Goal: Information Seeking & Learning: Learn about a topic

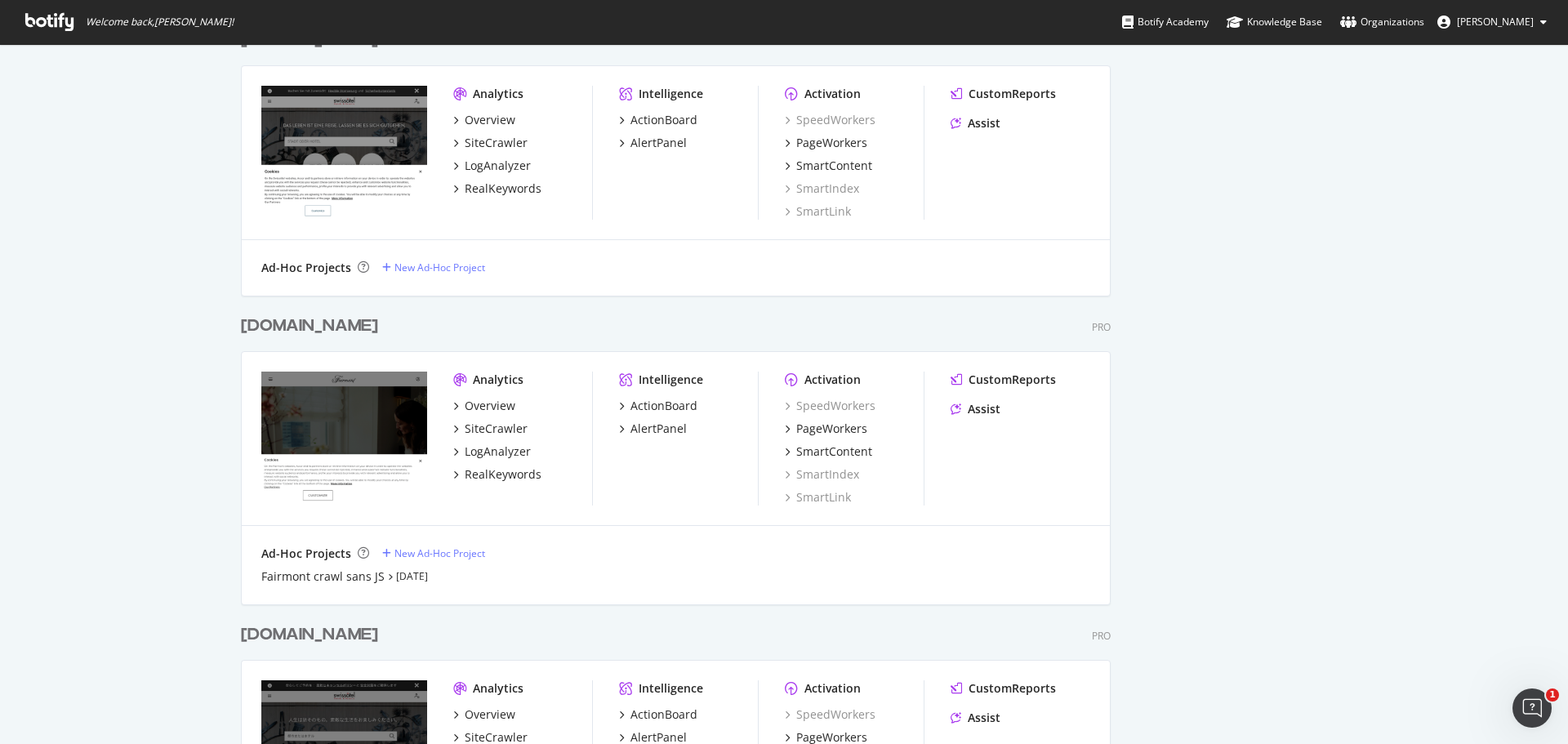
scroll to position [1635, 0]
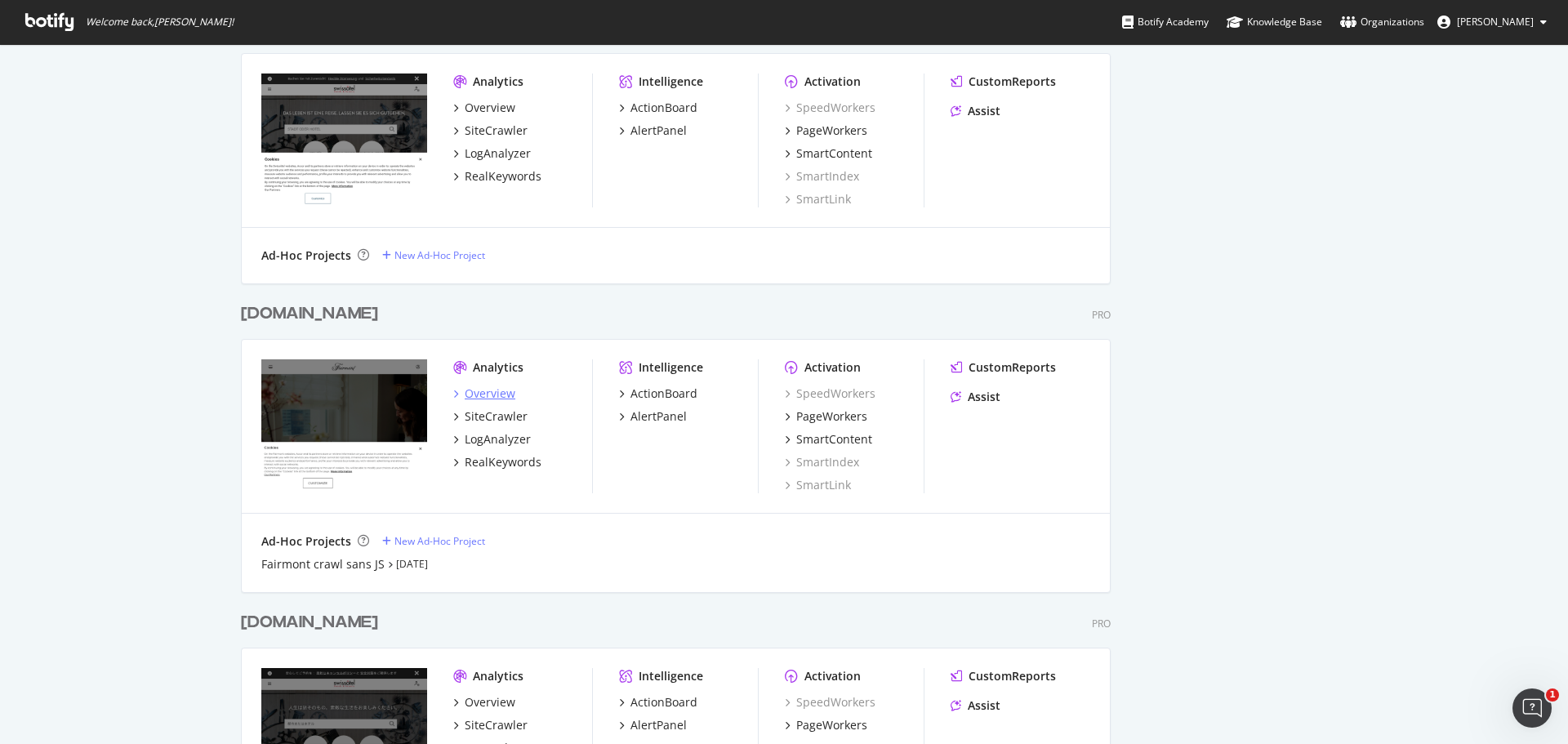
click at [489, 390] on div "Overview" at bounding box center [490, 394] width 51 height 17
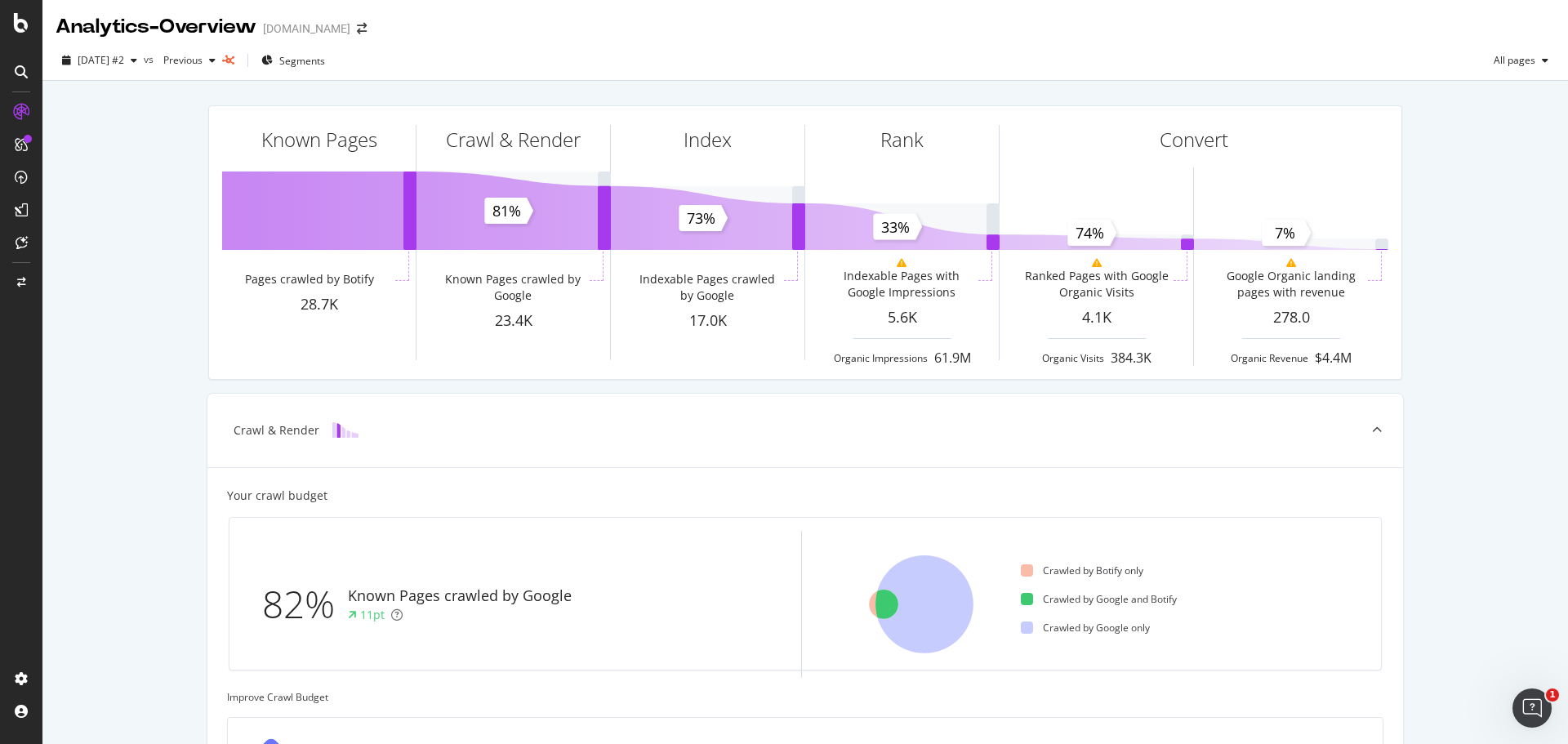
click at [92, 248] on div "Known Pages Pages crawled by Botify 28.7K Crawl & Render Known Pages crawled by…" at bounding box center [805, 674] width 1525 height 1188
